Goal: Book appointment/travel/reservation

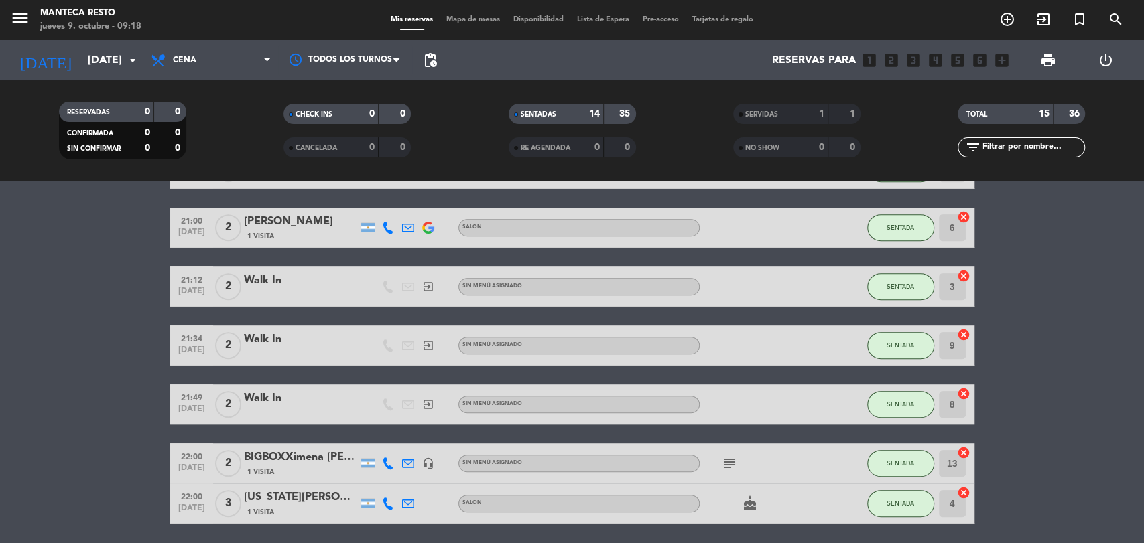
scroll to position [458, 0]
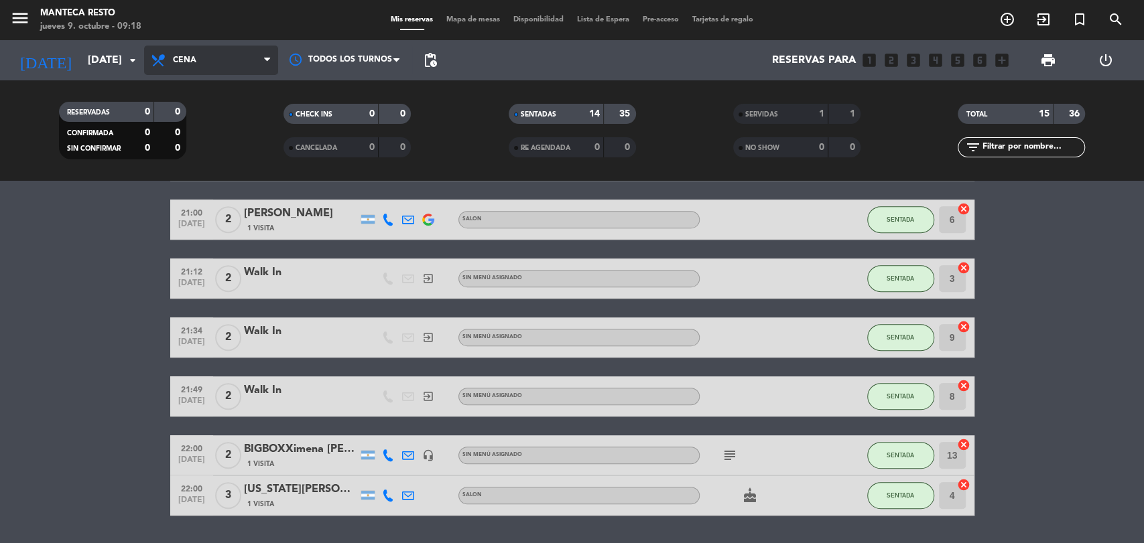
click at [202, 57] on span "Cena" at bounding box center [211, 60] width 134 height 29
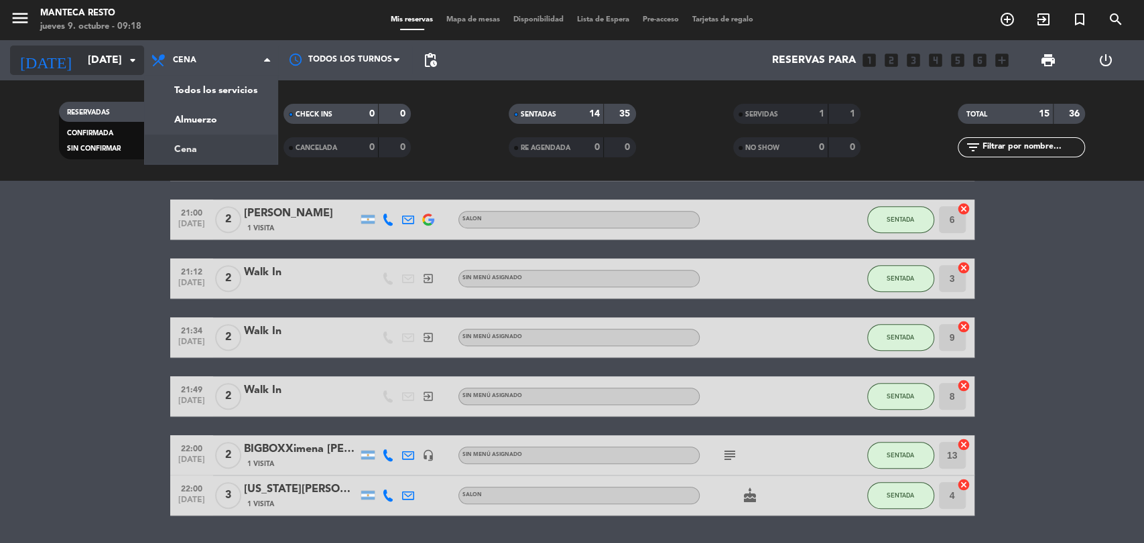
click at [135, 66] on icon "arrow_drop_down" at bounding box center [133, 60] width 16 height 16
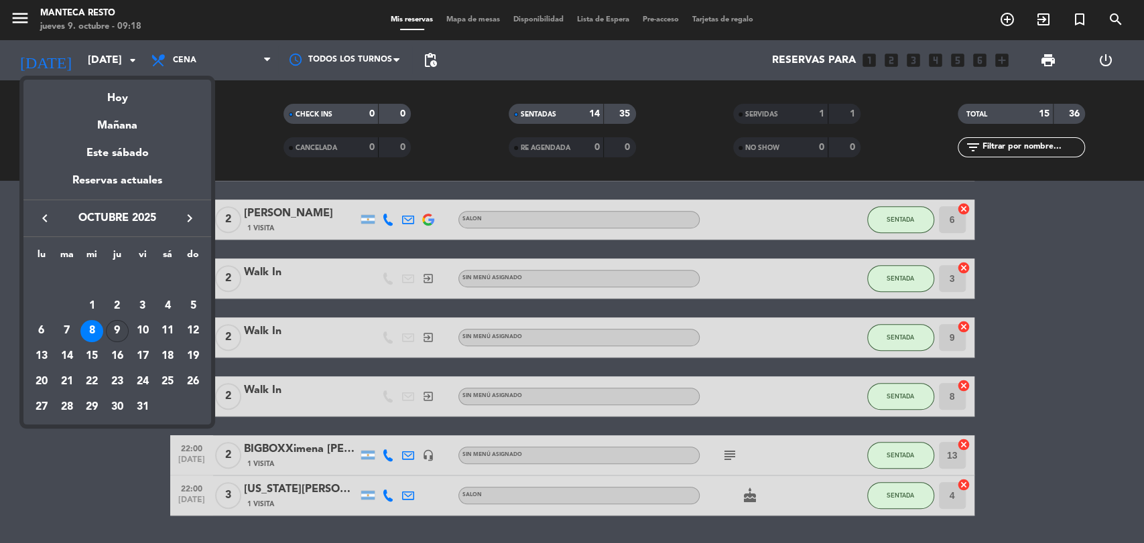
click at [112, 330] on div "9" at bounding box center [117, 331] width 23 height 23
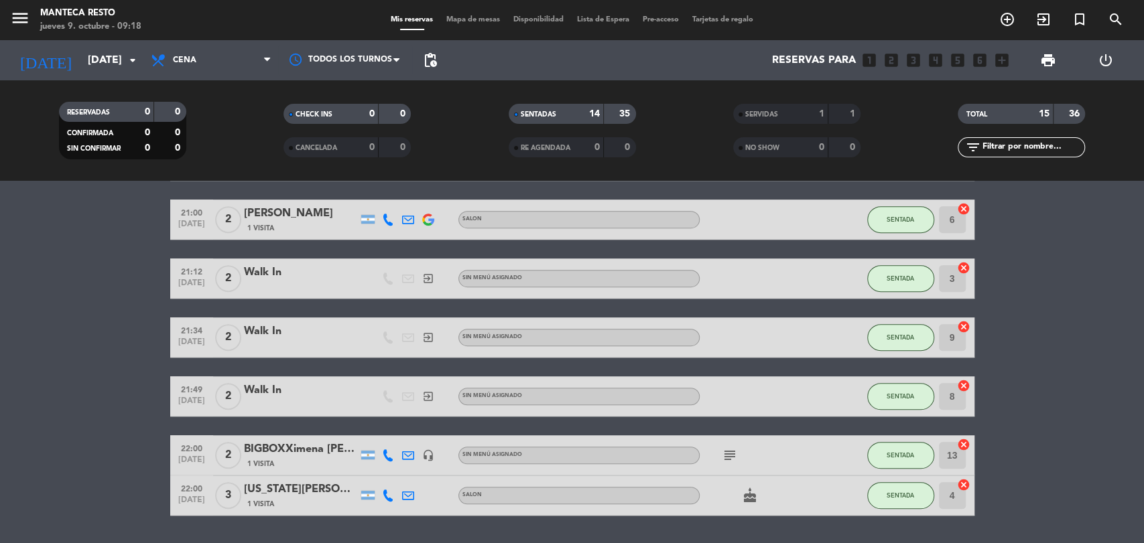
type input "[DEMOGRAPHIC_DATA][DATE]"
click at [234, 64] on span "Cena" at bounding box center [211, 60] width 134 height 29
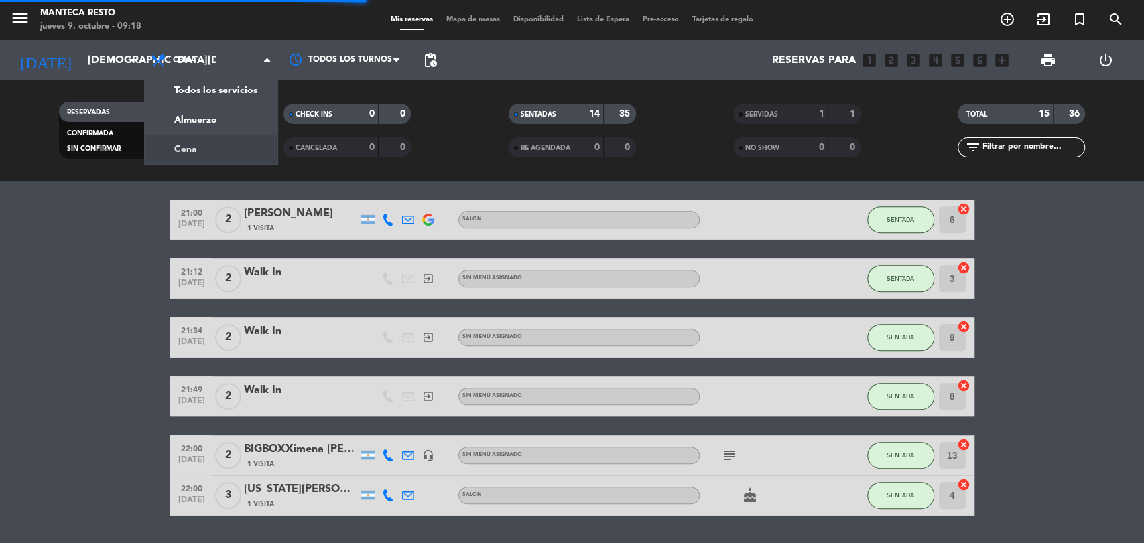
scroll to position [0, 0]
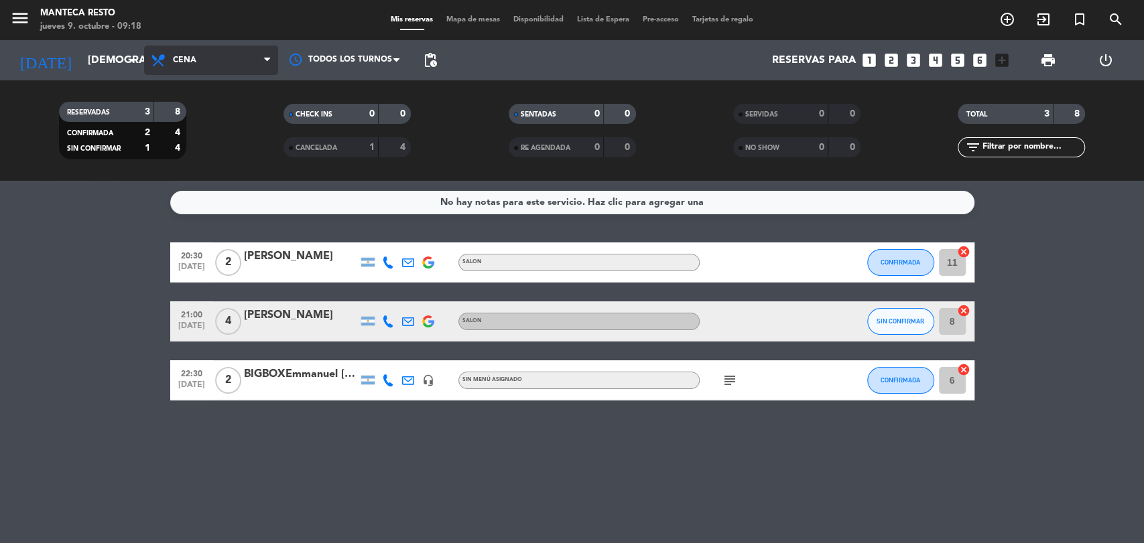
click at [237, 60] on span "Cena" at bounding box center [211, 60] width 134 height 29
click at [496, 21] on span "Mapa de mesas" at bounding box center [472, 19] width 67 height 7
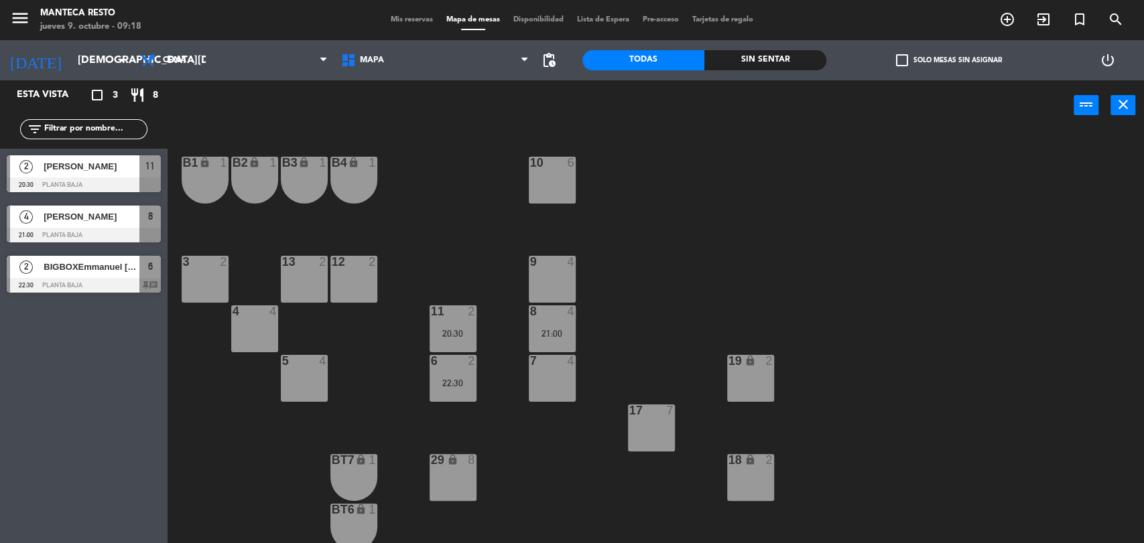
click at [652, 417] on div "17 7" at bounding box center [651, 411] width 47 height 13
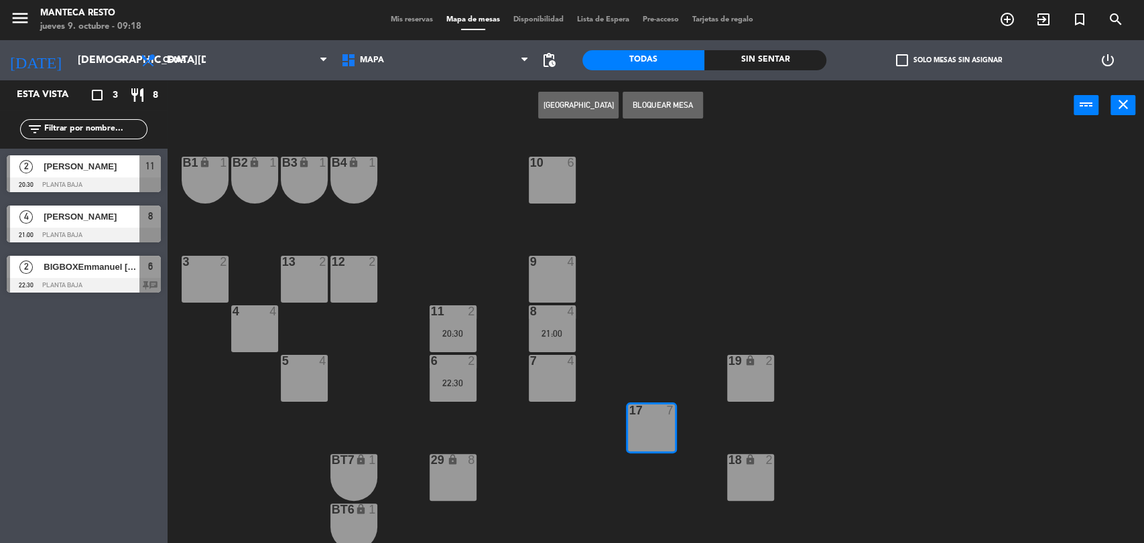
click at [654, 121] on div "Crear Reserva Bloquear Mesa power_input close" at bounding box center [620, 105] width 906 height 51
click at [654, 115] on button "Bloquear Mesa" at bounding box center [662, 105] width 80 height 27
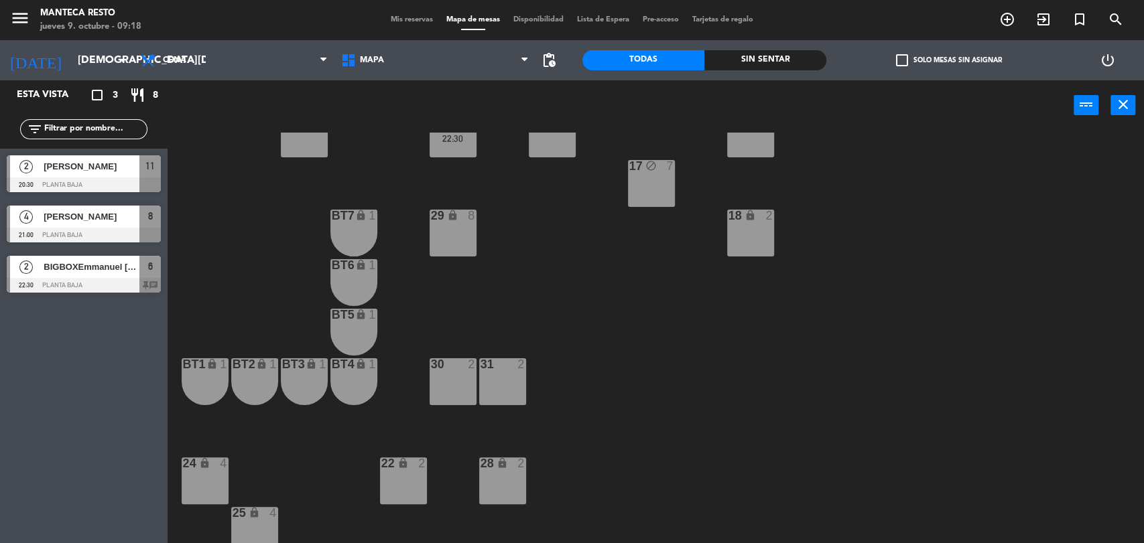
scroll to position [302, 0]
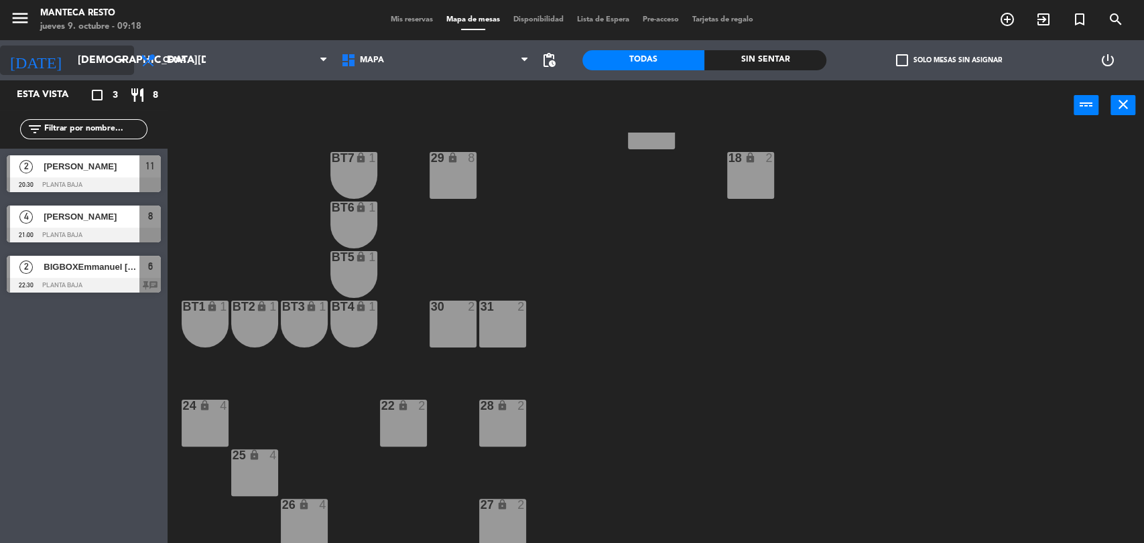
click at [67, 74] on div "[DATE] [DATE] arrow_drop_down" at bounding box center [67, 60] width 134 height 29
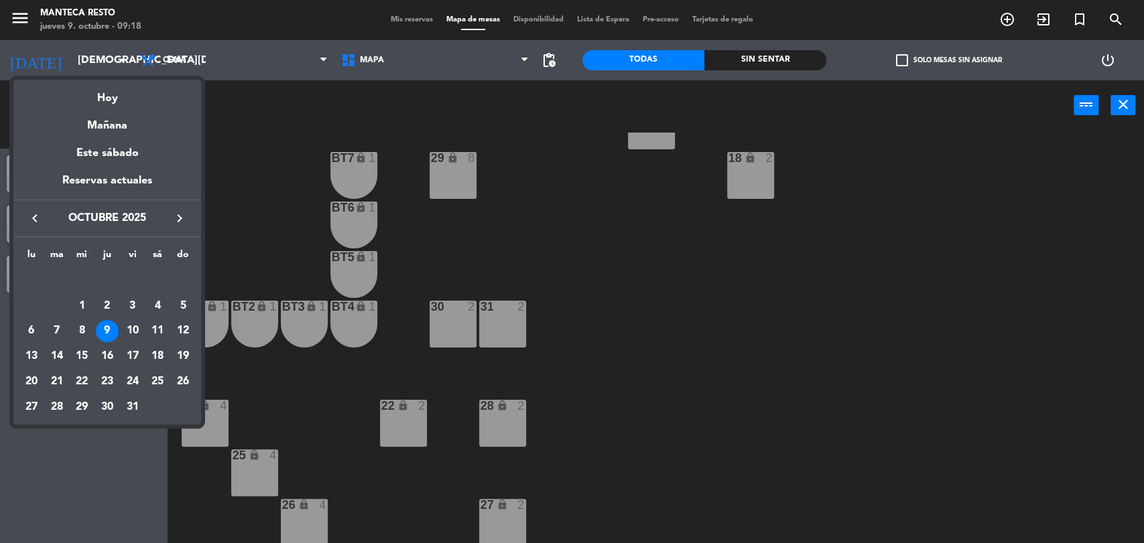
click at [316, 102] on div at bounding box center [572, 271] width 1144 height 543
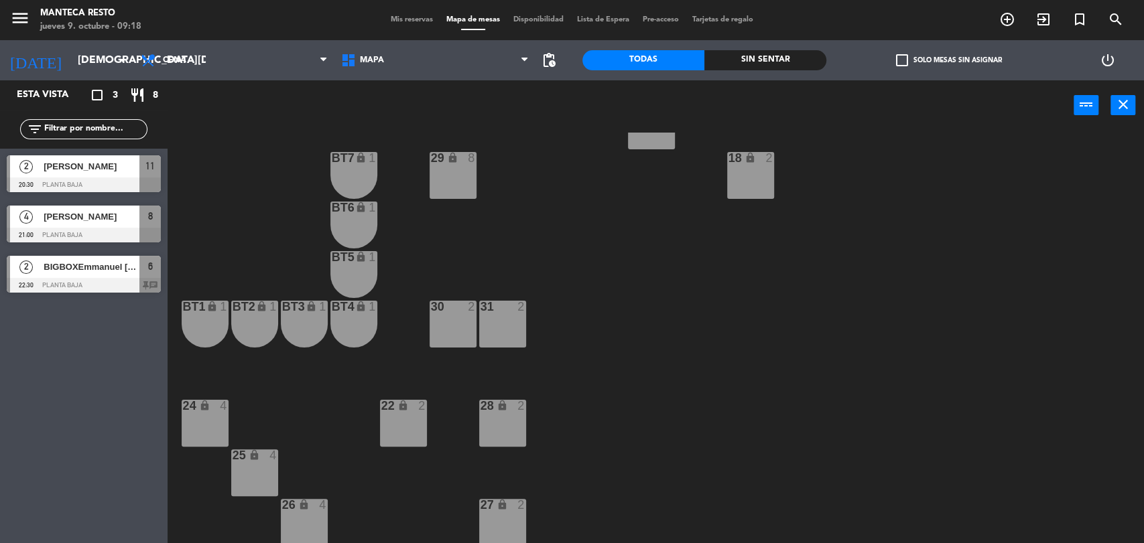
click at [234, 44] on div "Almuerzo Cena Cena Almuerzo Cena" at bounding box center [234, 60] width 200 height 40
click at [230, 64] on span "Cena" at bounding box center [234, 60] width 200 height 29
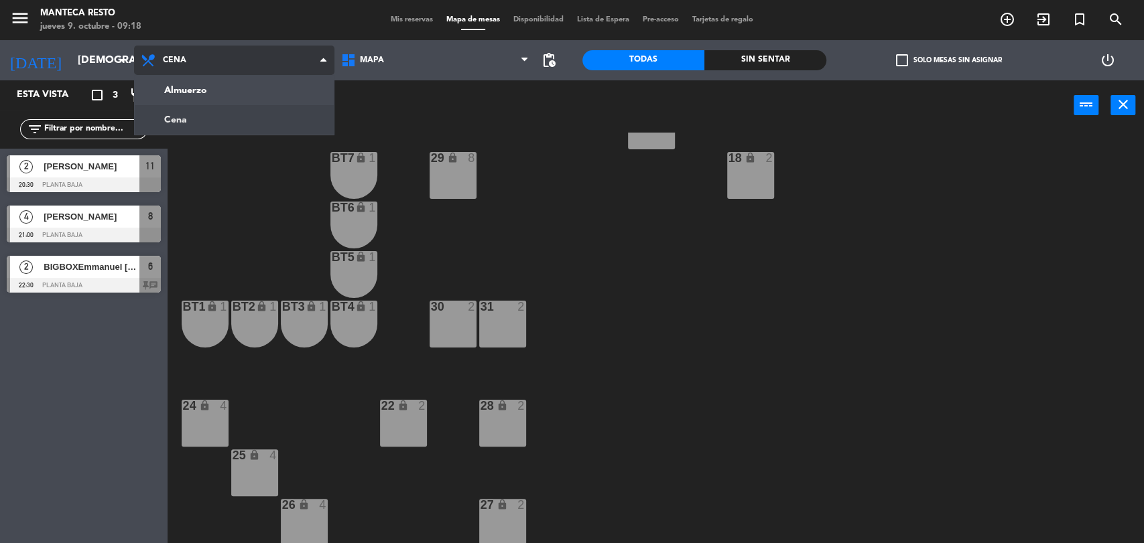
click at [225, 109] on ng-component "menu Manteca Resto [DATE] 9. octubre - 09:18 Mis reservas Mapa de mesas Disponi…" at bounding box center [572, 272] width 1144 height 545
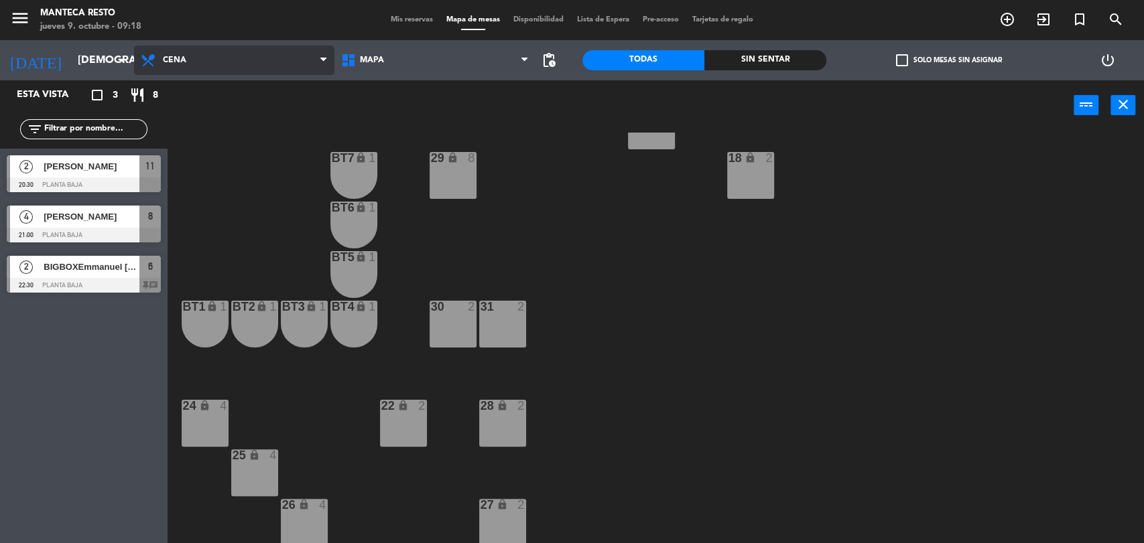
click at [229, 68] on span "Cena" at bounding box center [234, 60] width 200 height 29
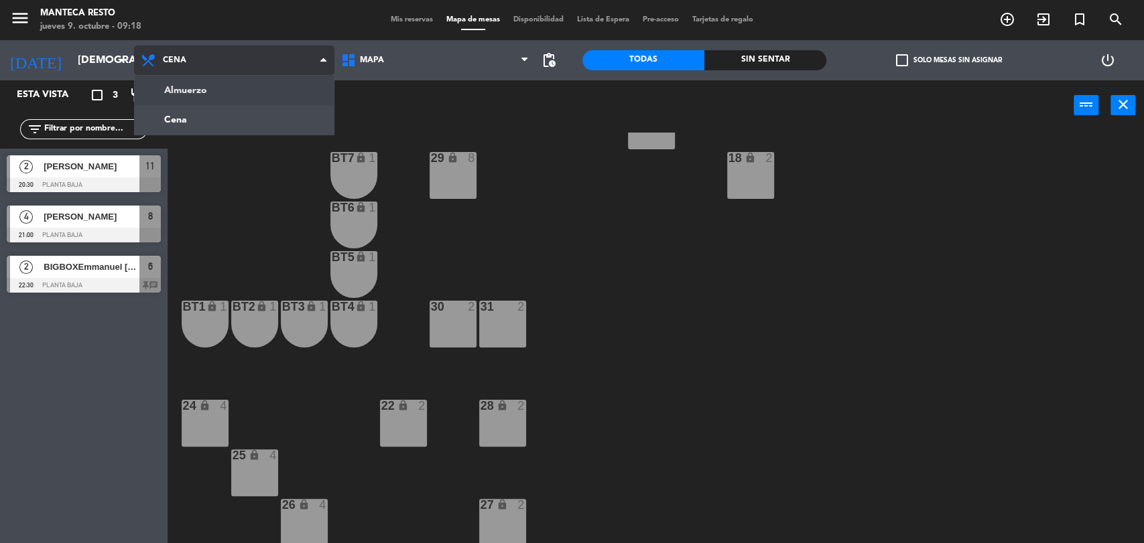
click at [228, 99] on ng-component "menu Manteca Resto [DATE] 9. octubre - 09:18 Mis reservas Mapa de mesas Disponi…" at bounding box center [572, 272] width 1144 height 545
